Goal: Information Seeking & Learning: Learn about a topic

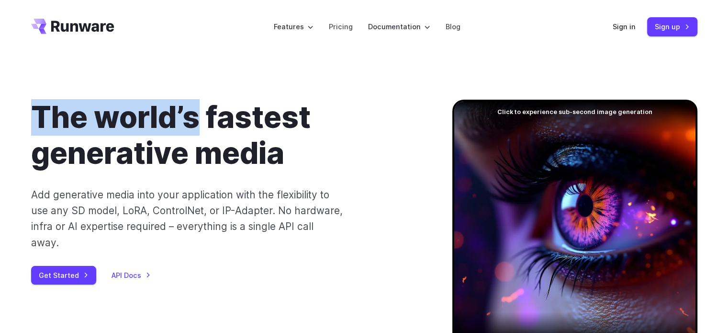
click at [27, 116] on div "The world’s fastest generative media Add generative media into your application…" at bounding box center [364, 236] width 689 height 273
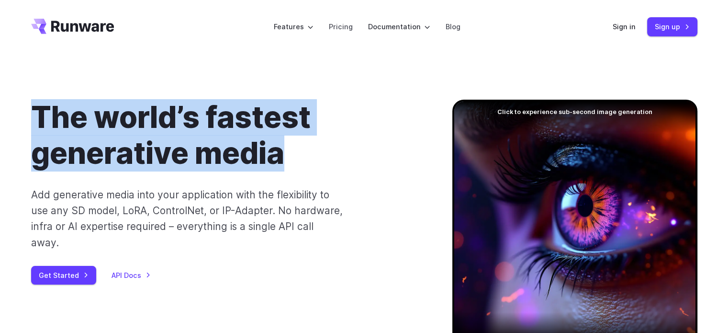
drag, startPoint x: 0, startPoint y: 0, endPoint x: 207, endPoint y: 169, distance: 267.1
click at [207, 169] on div "The world’s fastest generative media Add generative media into your application…" at bounding box center [364, 236] width 689 height 273
click at [207, 169] on h1 "The world’s fastest generative media" at bounding box center [226, 136] width 391 height 72
drag, startPoint x: 207, startPoint y: 169, endPoint x: 58, endPoint y: 123, distance: 155.4
click at [58, 123] on h1 "The world’s fastest generative media" at bounding box center [226, 136] width 391 height 72
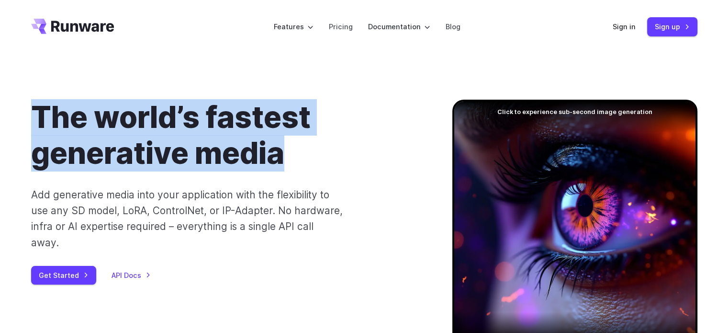
click at [58, 123] on h1 "The world’s fastest generative media" at bounding box center [226, 136] width 391 height 72
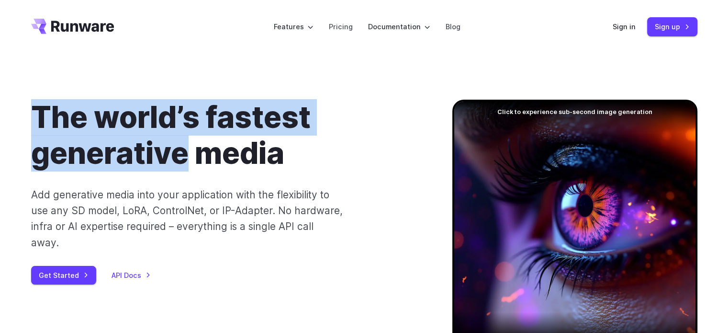
drag, startPoint x: 58, startPoint y: 123, endPoint x: 177, endPoint y: 162, distance: 124.4
click at [177, 162] on h1 "The world’s fastest generative media" at bounding box center [226, 136] width 391 height 72
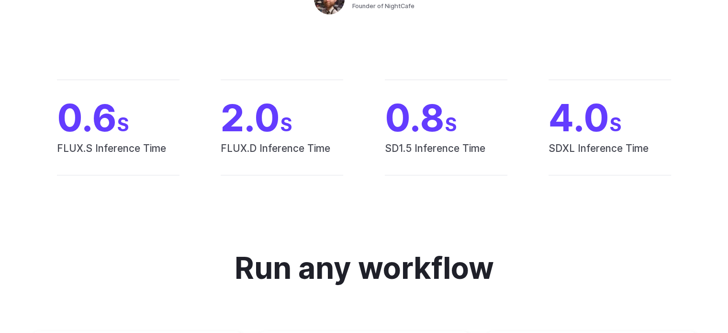
scroll to position [582, 0]
click at [51, 103] on div "0.6 S FLUX.S Inference Time 2.0 S FLUX.D Inference Time 0.8 S SD1.5 Inference T…" at bounding box center [364, 127] width 666 height 96
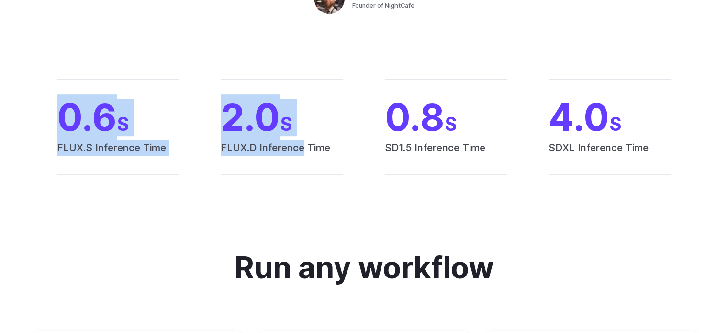
drag, startPoint x: 51, startPoint y: 103, endPoint x: 279, endPoint y: 166, distance: 236.5
click at [279, 166] on div "0.6 S FLUX.S Inference Time 2.0 S FLUX.D Inference Time 0.8 S SD1.5 Inference T…" at bounding box center [364, 127] width 666 height 96
click at [279, 166] on span "FLUX.D Inference Time" at bounding box center [282, 157] width 123 height 34
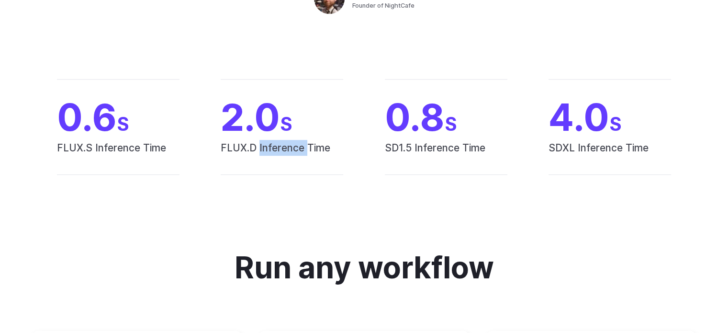
click at [279, 166] on span "FLUX.D Inference Time" at bounding box center [282, 157] width 123 height 34
drag, startPoint x: 279, startPoint y: 166, endPoint x: 244, endPoint y: 130, distance: 50.4
click at [244, 130] on div "2.0 S FLUX.D Inference Time" at bounding box center [282, 127] width 123 height 96
click at [453, 148] on span "SD1.5 Inference Time" at bounding box center [446, 157] width 123 height 34
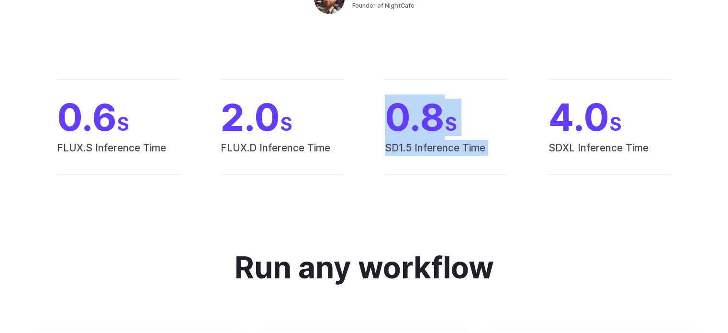
drag, startPoint x: 453, startPoint y: 148, endPoint x: 380, endPoint y: 122, distance: 77.8
click at [380, 122] on div "0.6 S FLUX.S Inference Time 2.0 S FLUX.D Inference Time 0.8 S SD1.5 Inference T…" at bounding box center [364, 127] width 666 height 96
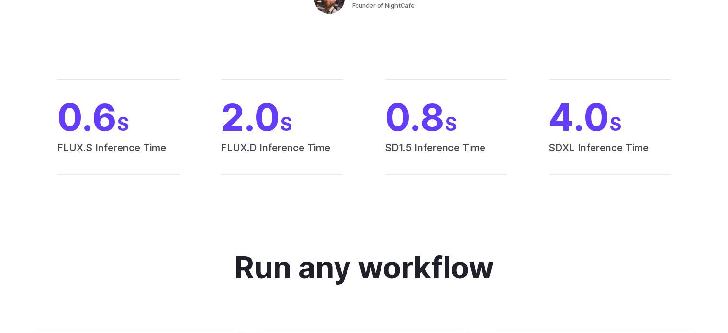
click at [558, 141] on span "SDXL Inference Time" at bounding box center [610, 157] width 123 height 34
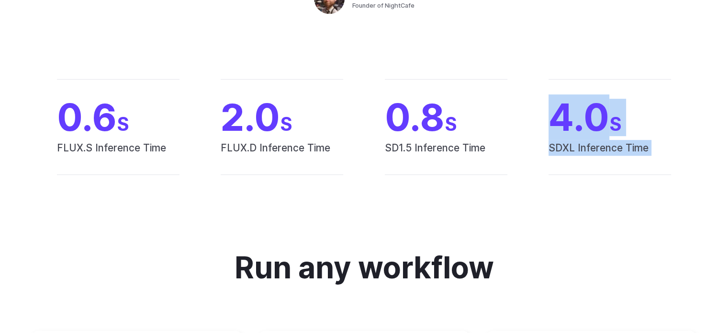
drag, startPoint x: 558, startPoint y: 141, endPoint x: 568, endPoint y: 120, distance: 23.3
click at [568, 120] on div "4.0 S SDXL Inference Time" at bounding box center [610, 127] width 123 height 96
click at [568, 120] on span "4.0 S" at bounding box center [610, 117] width 123 height 37
drag, startPoint x: 568, startPoint y: 120, endPoint x: 569, endPoint y: 149, distance: 28.7
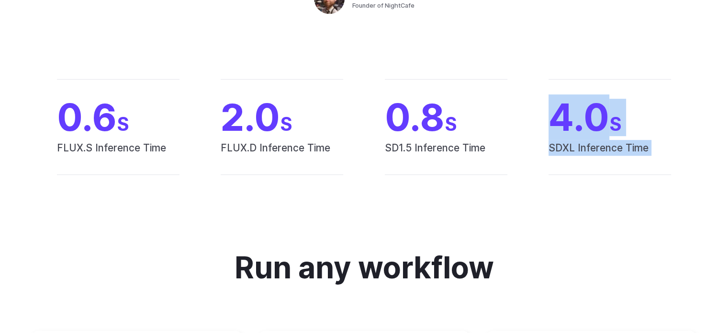
click at [569, 149] on div "4.0 S SDXL Inference Time" at bounding box center [610, 127] width 123 height 96
click at [569, 149] on span "SDXL Inference Time" at bounding box center [610, 157] width 123 height 34
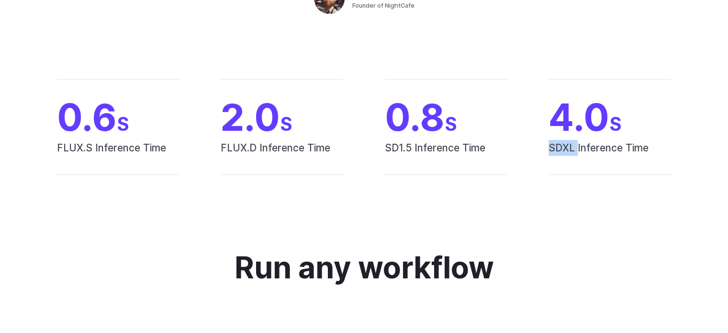
click at [569, 149] on span "SDXL Inference Time" at bounding box center [610, 157] width 123 height 34
click at [569, 136] on span "4.0 S" at bounding box center [610, 117] width 123 height 37
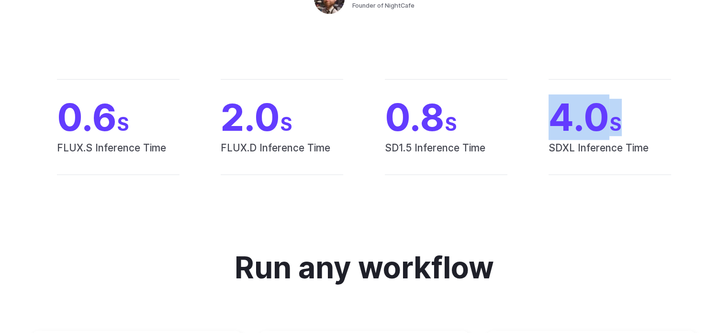
click at [569, 136] on span "4.0 S" at bounding box center [610, 117] width 123 height 37
drag, startPoint x: 569, startPoint y: 136, endPoint x: 570, endPoint y: 153, distance: 17.2
click at [570, 153] on div "4.0 S SDXL Inference Time" at bounding box center [610, 127] width 123 height 96
click at [570, 153] on span "SDXL Inference Time" at bounding box center [610, 157] width 123 height 34
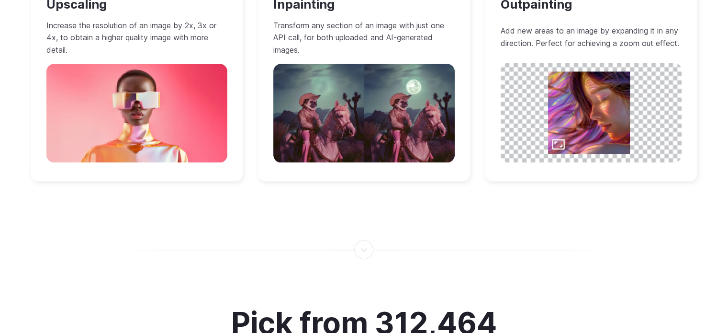
scroll to position [1128, 0]
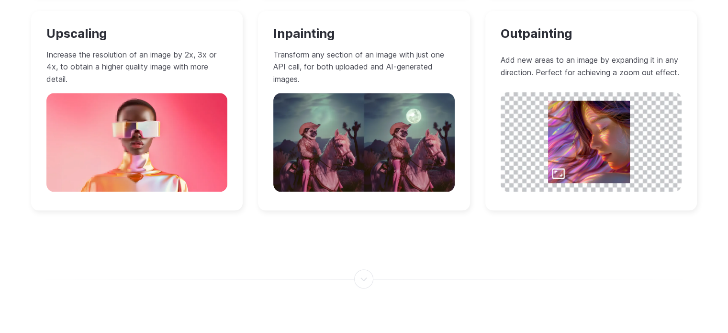
click at [44, 31] on div "Upscaling Increase the resolution of an image by 2x, 3x or 4x, to obtain a high…" at bounding box center [137, 110] width 212 height 199
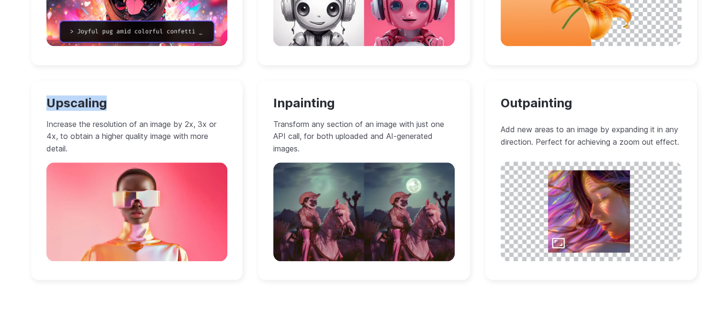
drag, startPoint x: 44, startPoint y: 31, endPoint x: 76, endPoint y: 76, distance: 55.0
click at [76, 76] on div "Text to Image Generate images from a text prompt. Use any model or bring your o…" at bounding box center [364, 67] width 666 height 427
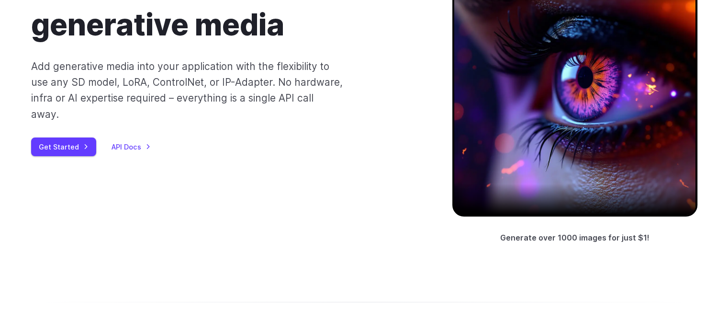
scroll to position [0, 0]
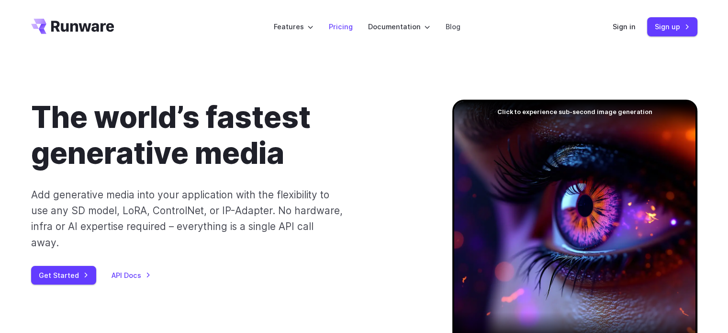
click at [348, 30] on link "Pricing" at bounding box center [341, 26] width 24 height 11
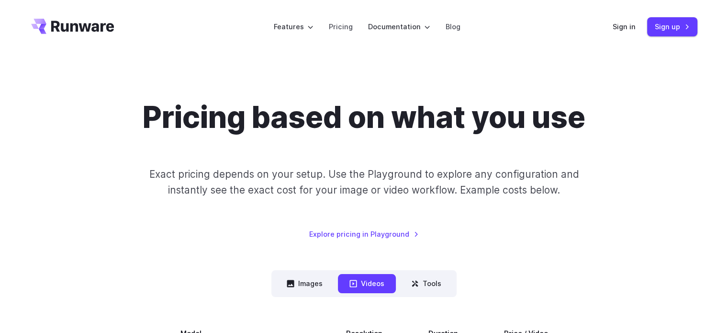
scroll to position [172, 0]
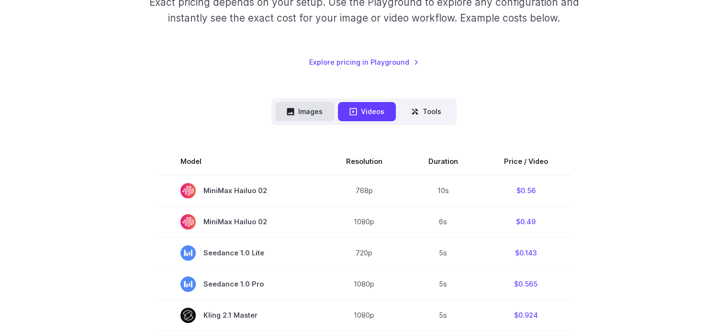
click at [310, 113] on button "Images" at bounding box center [304, 111] width 59 height 19
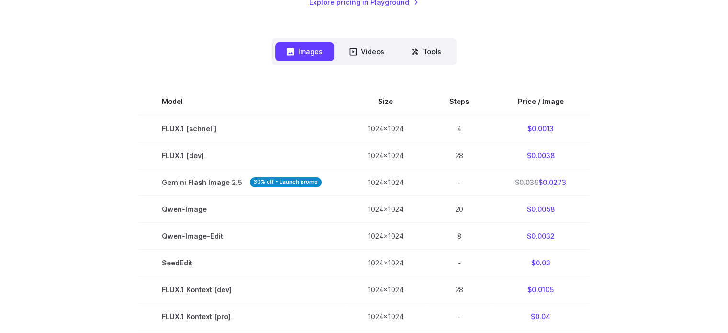
scroll to position [233, 0]
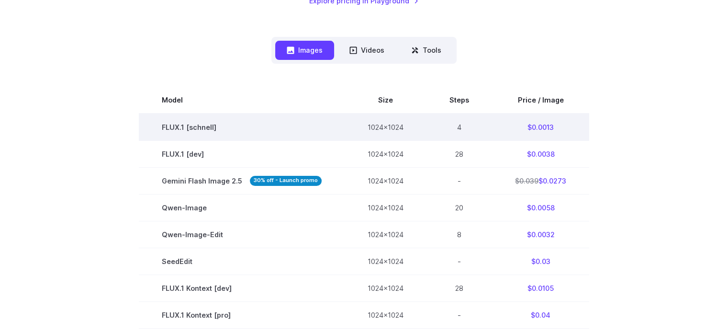
click at [529, 128] on td "$0.0013" at bounding box center [540, 126] width 97 height 27
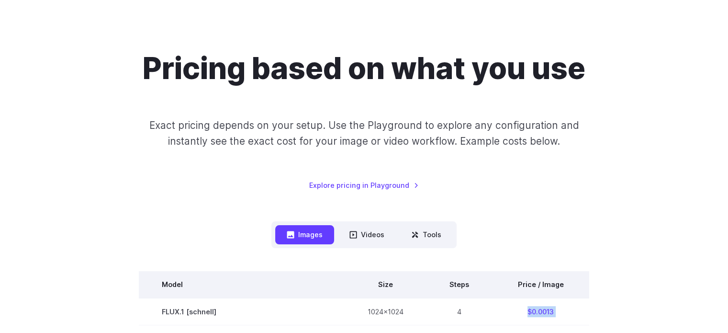
scroll to position [0, 0]
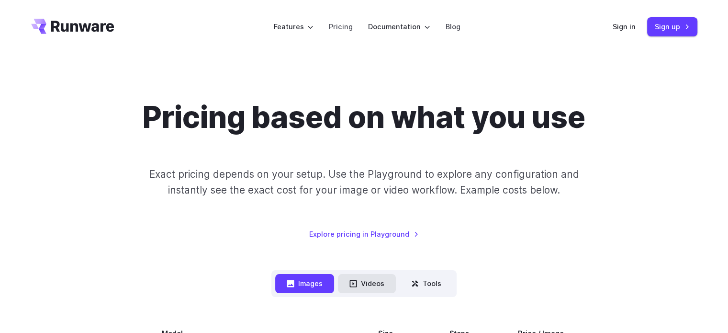
click at [373, 288] on button "Videos" at bounding box center [367, 283] width 58 height 19
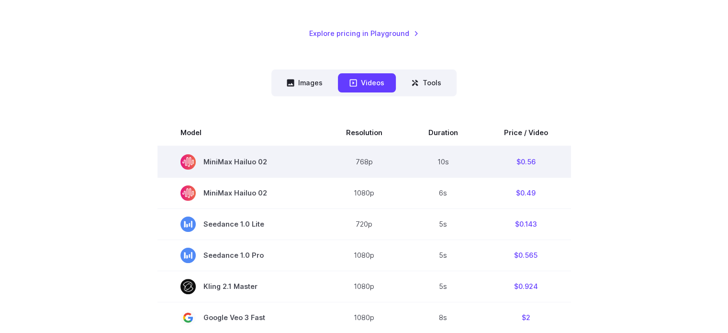
scroll to position [226, 0]
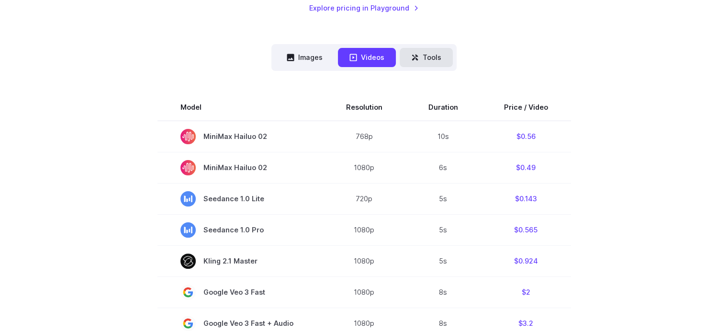
click at [445, 57] on button "Tools" at bounding box center [426, 57] width 53 height 19
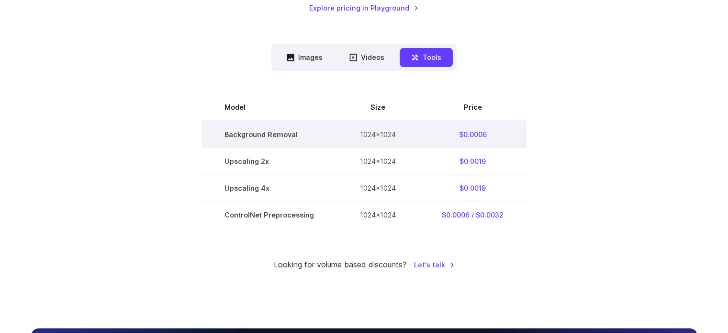
click at [457, 133] on td "$0.0006" at bounding box center [473, 134] width 108 height 27
drag, startPoint x: 457, startPoint y: 133, endPoint x: 472, endPoint y: 138, distance: 15.6
click at [472, 138] on td "$0.0006" at bounding box center [473, 134] width 108 height 27
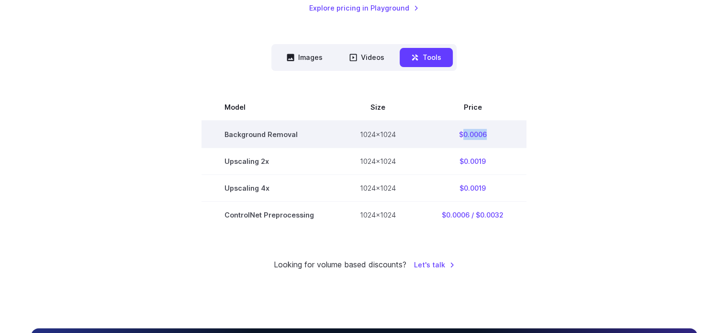
click at [472, 138] on td "$0.0006" at bounding box center [473, 134] width 108 height 27
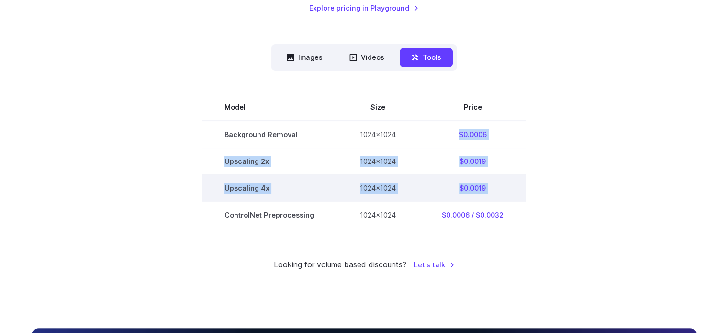
drag, startPoint x: 472, startPoint y: 138, endPoint x: 471, endPoint y: 193, distance: 55.1
click at [471, 193] on tbody "Model Size Price Background Removal 1024x1024 $0.0006 Upscaling 2x 1024x1024 $0…" at bounding box center [364, 161] width 325 height 134
click at [471, 193] on td "$0.0019" at bounding box center [473, 187] width 108 height 27
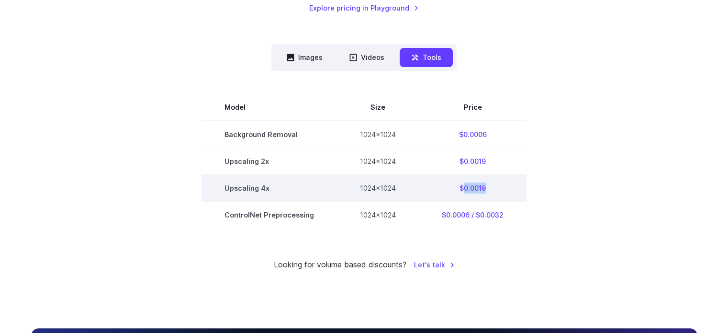
click at [471, 193] on td "$0.0019" at bounding box center [473, 187] width 108 height 27
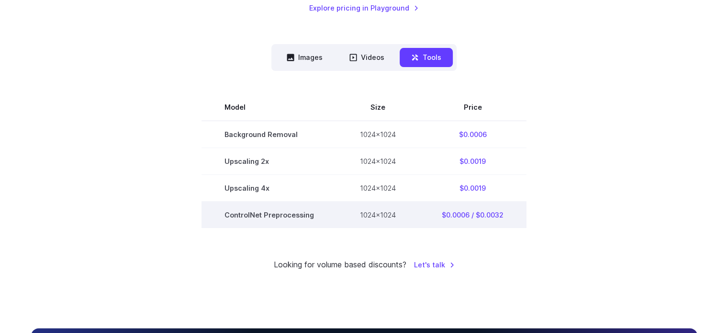
click at [488, 215] on td "$0.0006 / $0.0032" at bounding box center [473, 214] width 108 height 27
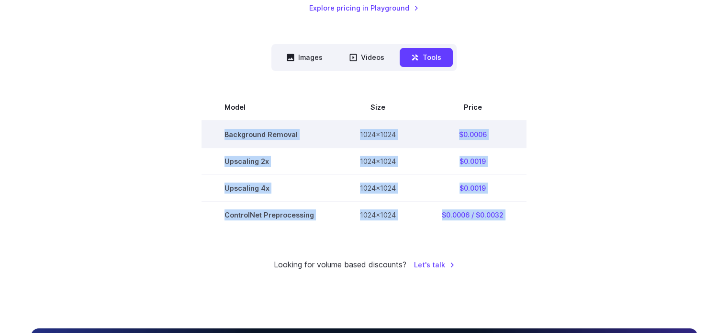
drag, startPoint x: 488, startPoint y: 215, endPoint x: 243, endPoint y: 136, distance: 257.2
click at [243, 136] on tbody "Model Size Price Background Removal 1024x1024 $0.0006 Upscaling 2x 1024x1024 $0…" at bounding box center [364, 161] width 325 height 134
click at [243, 136] on td "Background Removal" at bounding box center [269, 134] width 135 height 27
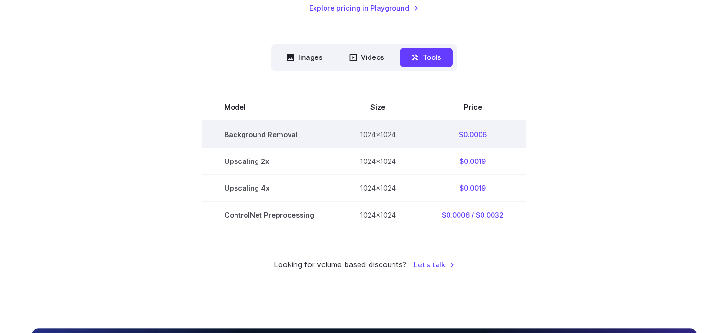
click at [243, 136] on td "Background Removal" at bounding box center [269, 134] width 135 height 27
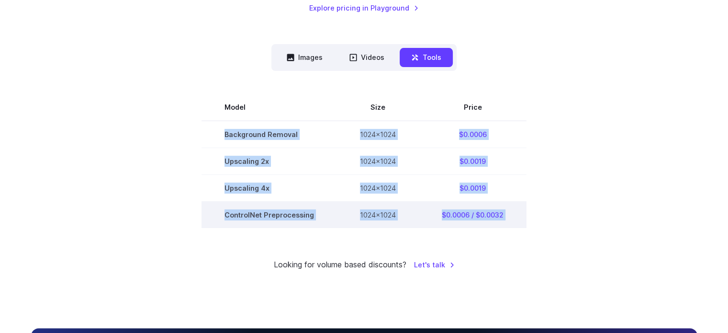
drag, startPoint x: 243, startPoint y: 136, endPoint x: 515, endPoint y: 216, distance: 283.6
click at [515, 216] on tbody "Model Size Price Background Removal 1024x1024 $0.0006 Upscaling 2x 1024x1024 $0…" at bounding box center [364, 161] width 325 height 134
click at [515, 216] on td "$0.0006 / $0.0032" at bounding box center [473, 214] width 108 height 27
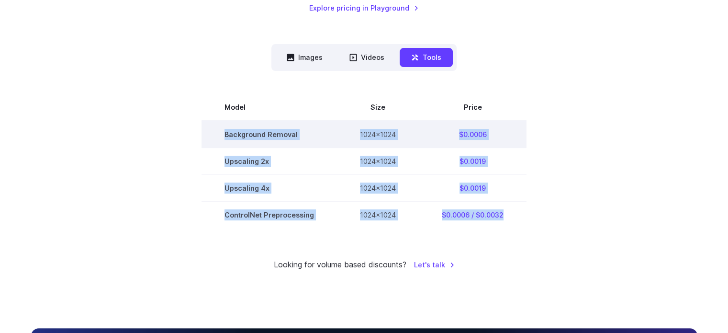
drag, startPoint x: 515, startPoint y: 216, endPoint x: 225, endPoint y: 137, distance: 301.1
click at [225, 137] on tbody "Model Size Price Background Removal 1024x1024 $0.0006 Upscaling 2x 1024x1024 $0…" at bounding box center [364, 161] width 325 height 134
click at [225, 137] on td "Background Removal" at bounding box center [269, 134] width 135 height 27
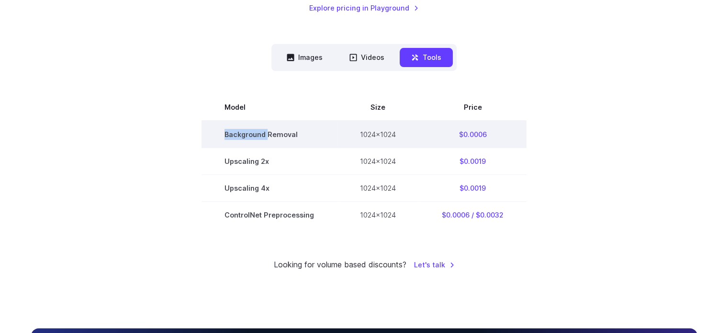
click at [225, 137] on td "Background Removal" at bounding box center [269, 134] width 135 height 27
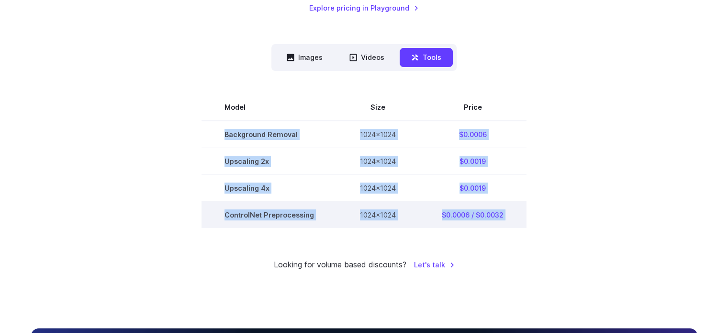
drag, startPoint x: 225, startPoint y: 137, endPoint x: 499, endPoint y: 214, distance: 284.8
click at [499, 214] on tbody "Model Size Price Background Removal 1024x1024 $0.0006 Upscaling 2x 1024x1024 $0…" at bounding box center [364, 161] width 325 height 134
click at [499, 214] on td "$0.0006 / $0.0032" at bounding box center [473, 214] width 108 height 27
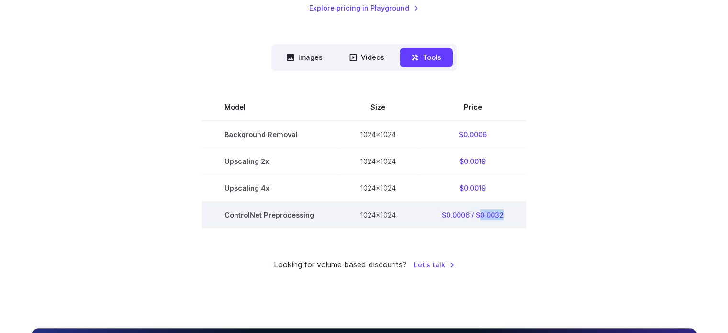
click at [499, 214] on td "$0.0006 / $0.0032" at bounding box center [473, 214] width 108 height 27
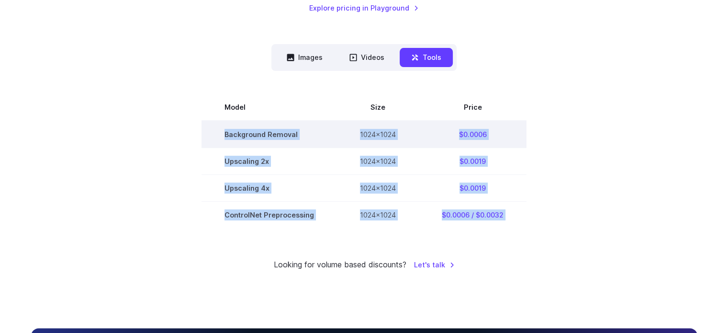
drag, startPoint x: 499, startPoint y: 214, endPoint x: 231, endPoint y: 135, distance: 279.3
click at [231, 135] on tbody "Model Size Price Background Removal 1024x1024 $0.0006 Upscaling 2x 1024x1024 $0…" at bounding box center [364, 161] width 325 height 134
click at [231, 135] on td "Background Removal" at bounding box center [269, 134] width 135 height 27
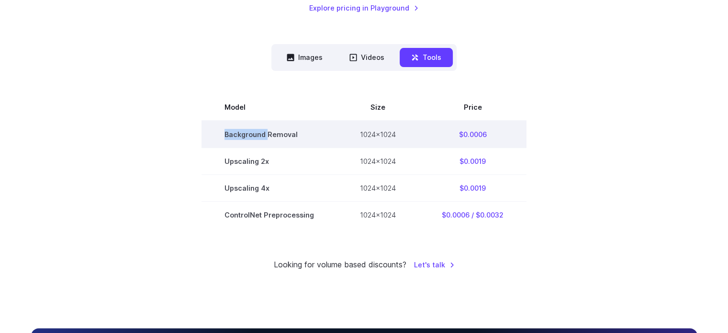
click at [231, 135] on td "Background Removal" at bounding box center [269, 134] width 135 height 27
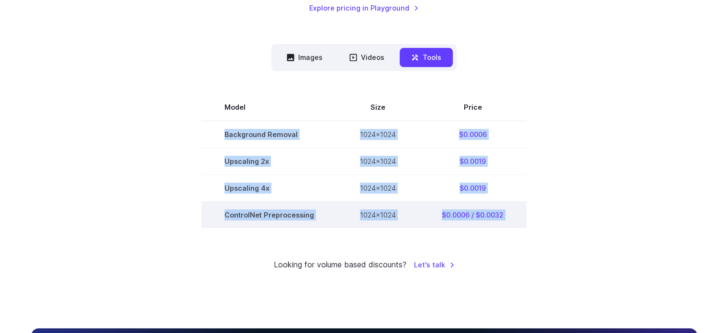
drag, startPoint x: 231, startPoint y: 135, endPoint x: 513, endPoint y: 221, distance: 295.0
click at [513, 221] on tbody "Model Size Price Background Removal 1024x1024 $0.0006 Upscaling 2x 1024x1024 $0…" at bounding box center [364, 161] width 325 height 134
click at [513, 221] on td "$0.0006 / $0.0032" at bounding box center [473, 214] width 108 height 27
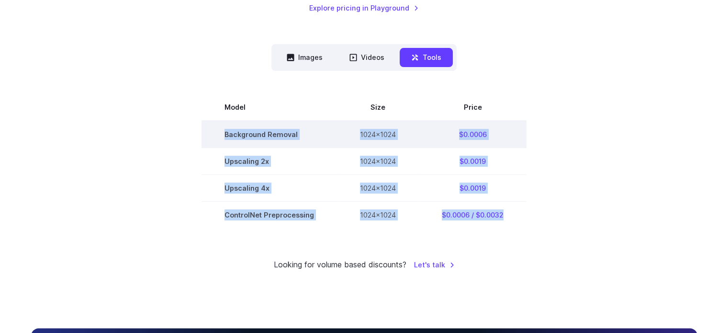
drag, startPoint x: 513, startPoint y: 221, endPoint x: 237, endPoint y: 136, distance: 288.5
click at [237, 136] on tbody "Model Size Price Background Removal 1024x1024 $0.0006 Upscaling 2x 1024x1024 $0…" at bounding box center [364, 161] width 325 height 134
click at [237, 136] on td "Background Removal" at bounding box center [269, 134] width 135 height 27
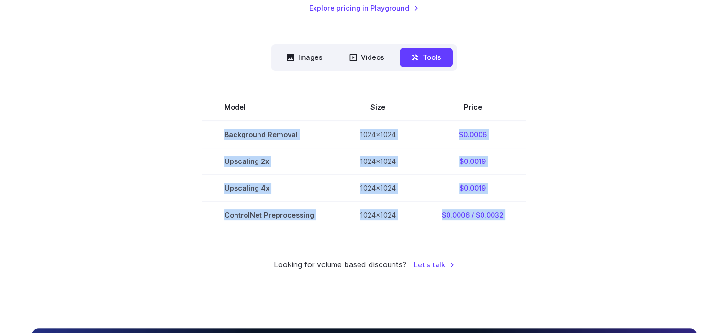
drag, startPoint x: 237, startPoint y: 136, endPoint x: 525, endPoint y: 243, distance: 306.4
click at [525, 243] on div "Pricing based on what you use Exact pricing depends on your setup. Use the Play…" at bounding box center [364, 72] width 666 height 397
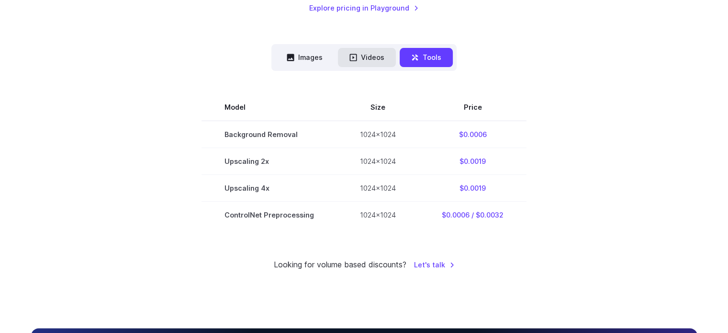
click at [350, 54] on icon at bounding box center [353, 57] width 7 height 7
click at [314, 59] on button "Images" at bounding box center [304, 57] width 59 height 19
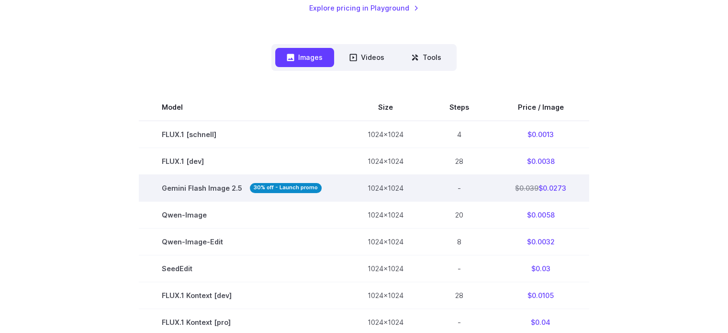
drag, startPoint x: 314, startPoint y: 59, endPoint x: 287, endPoint y: 192, distance: 135.2
click at [287, 192] on div "Images Videos Tools ****** ****** ***** Model Size Steps Price / Image FLUX.1 […" at bounding box center [364, 337] width 666 height 586
click at [287, 192] on strong "30% off - Launch promo" at bounding box center [286, 188] width 72 height 10
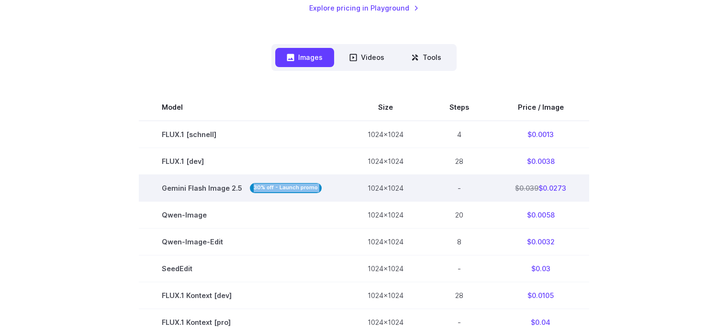
click at [287, 192] on strong "30% off - Launch promo" at bounding box center [286, 188] width 72 height 10
click at [294, 187] on strong "30% off - Launch promo" at bounding box center [286, 188] width 72 height 10
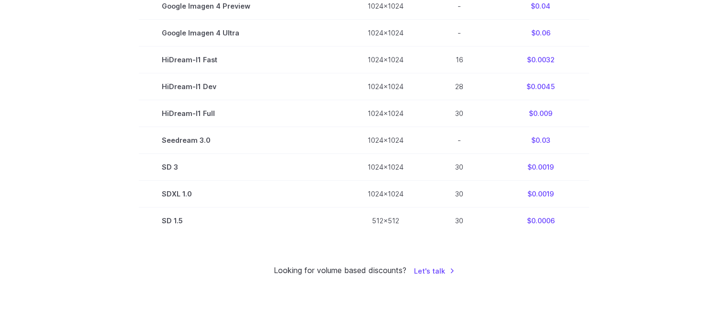
scroll to position [657, 0]
